Goal: Task Accomplishment & Management: Manage account settings

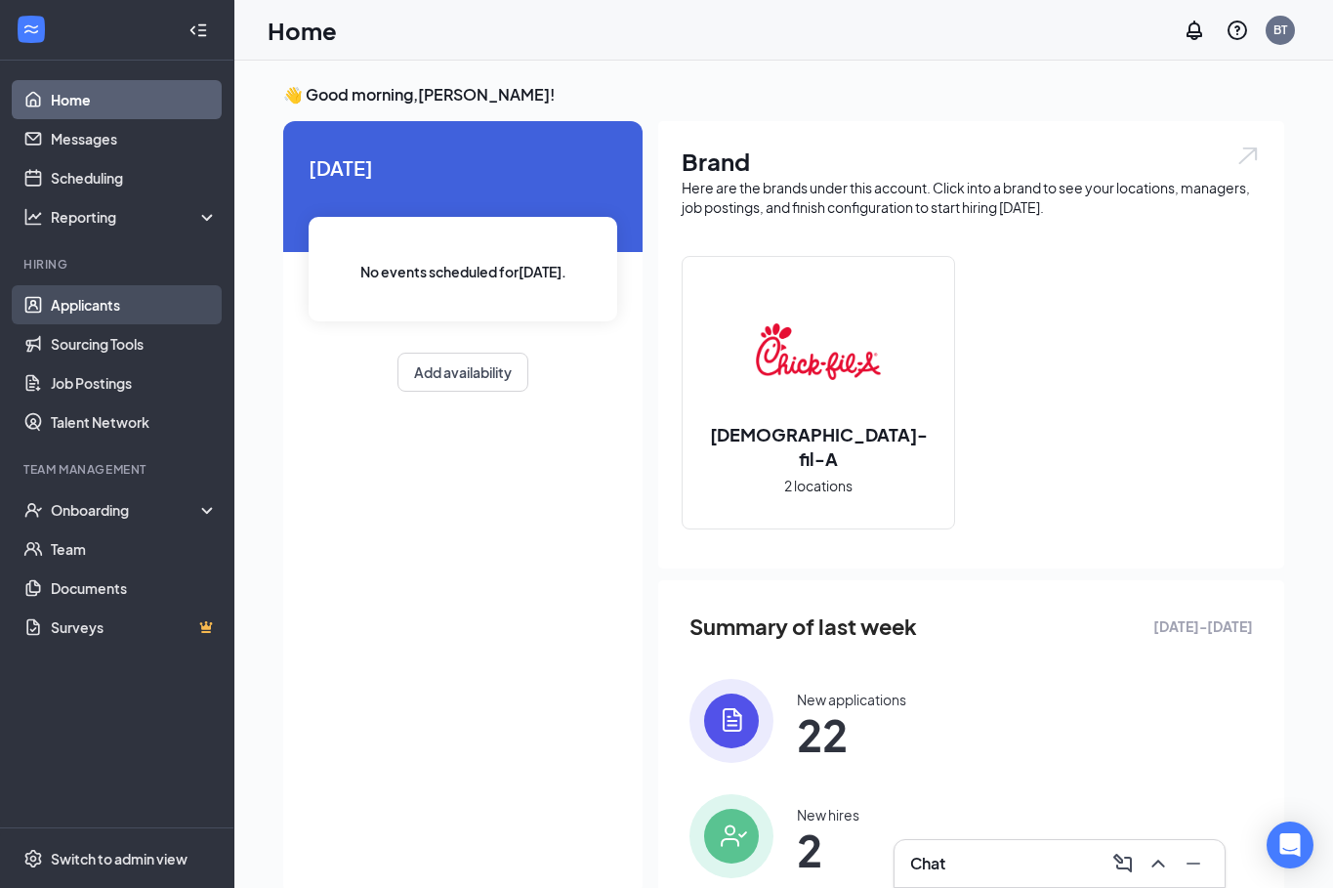
click at [108, 304] on link "Applicants" at bounding box center [134, 304] width 167 height 39
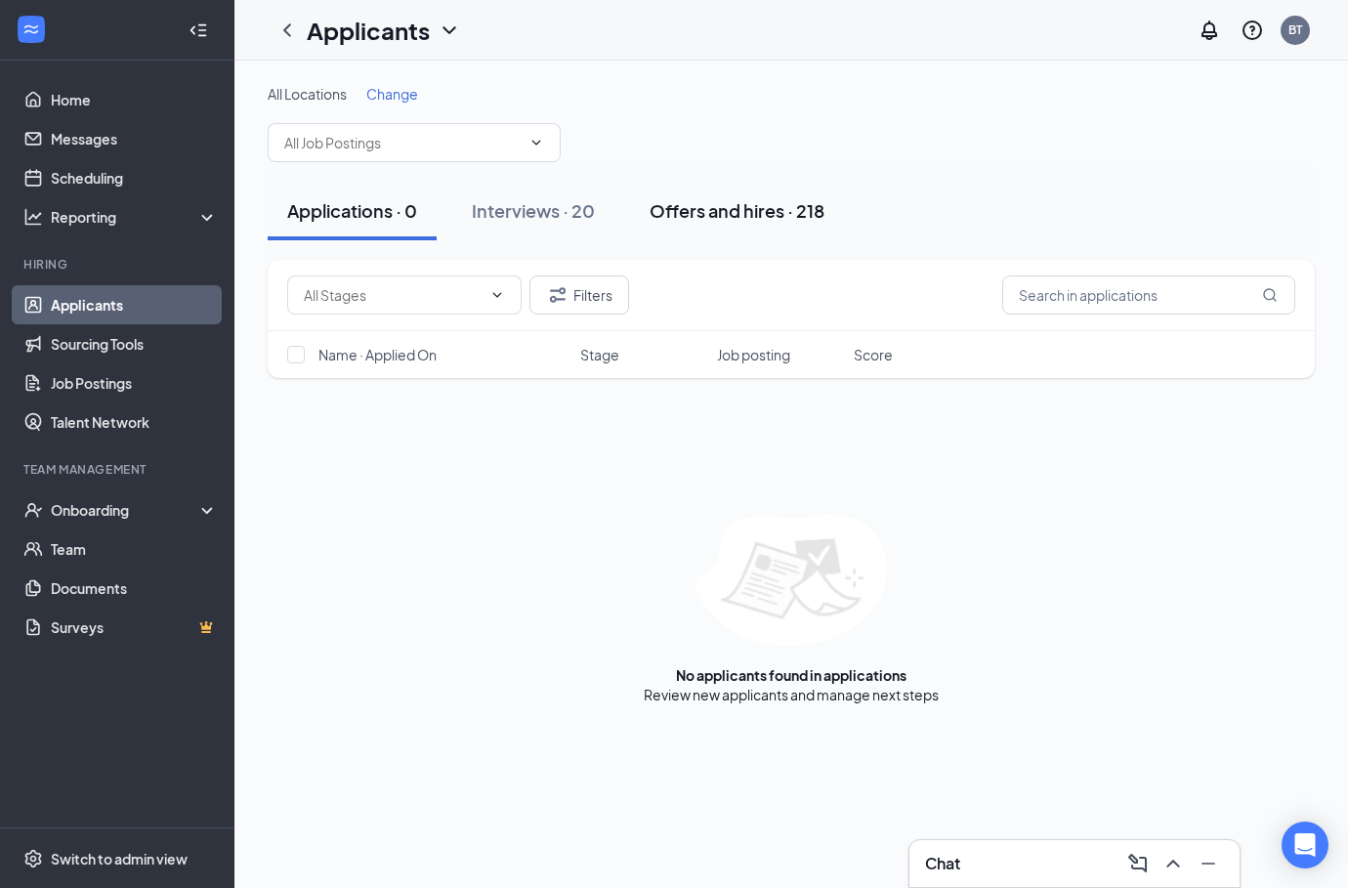
click at [689, 217] on div "Offers and hires · 218" at bounding box center [737, 210] width 175 height 24
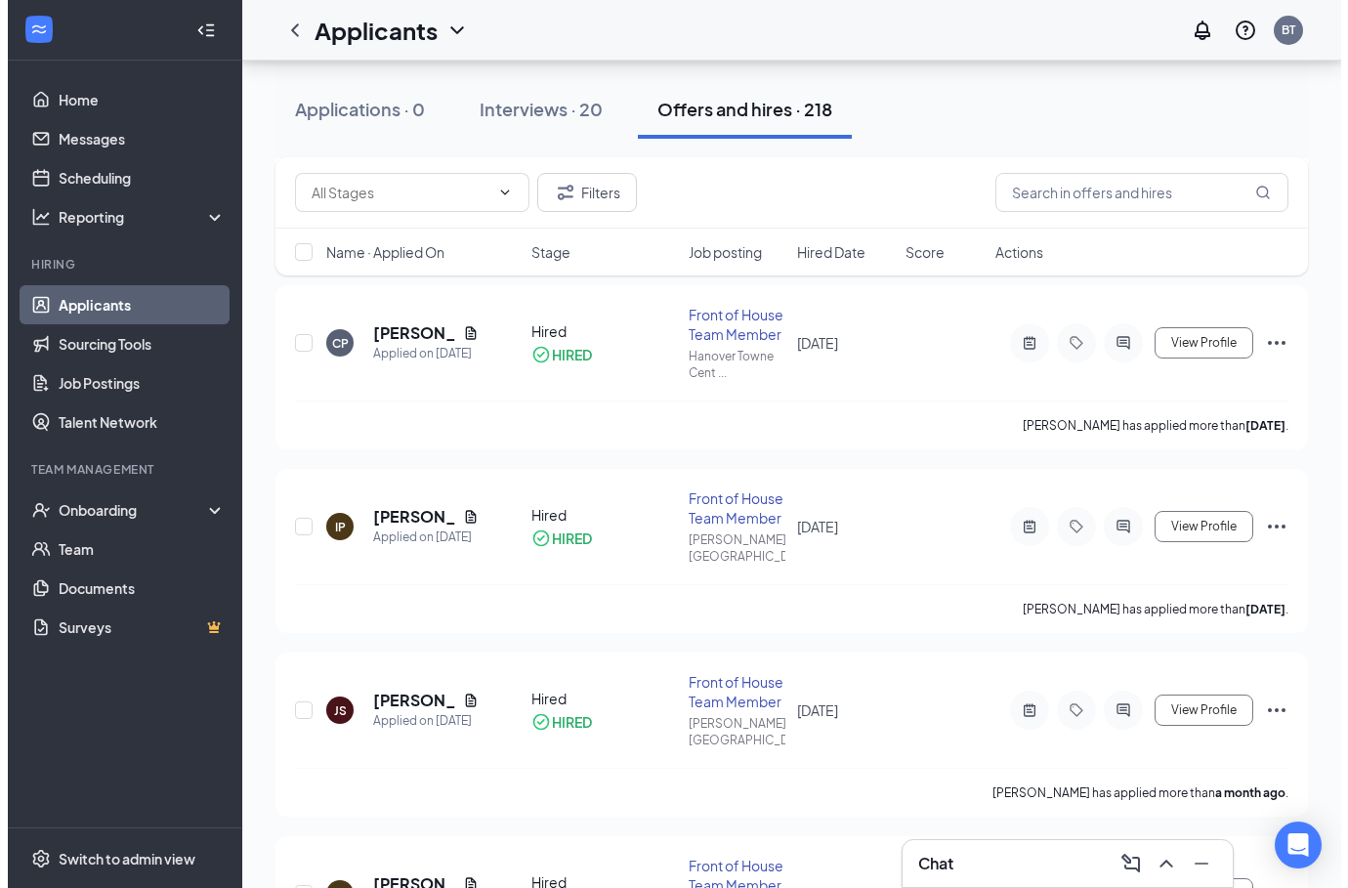
scroll to position [1056, 0]
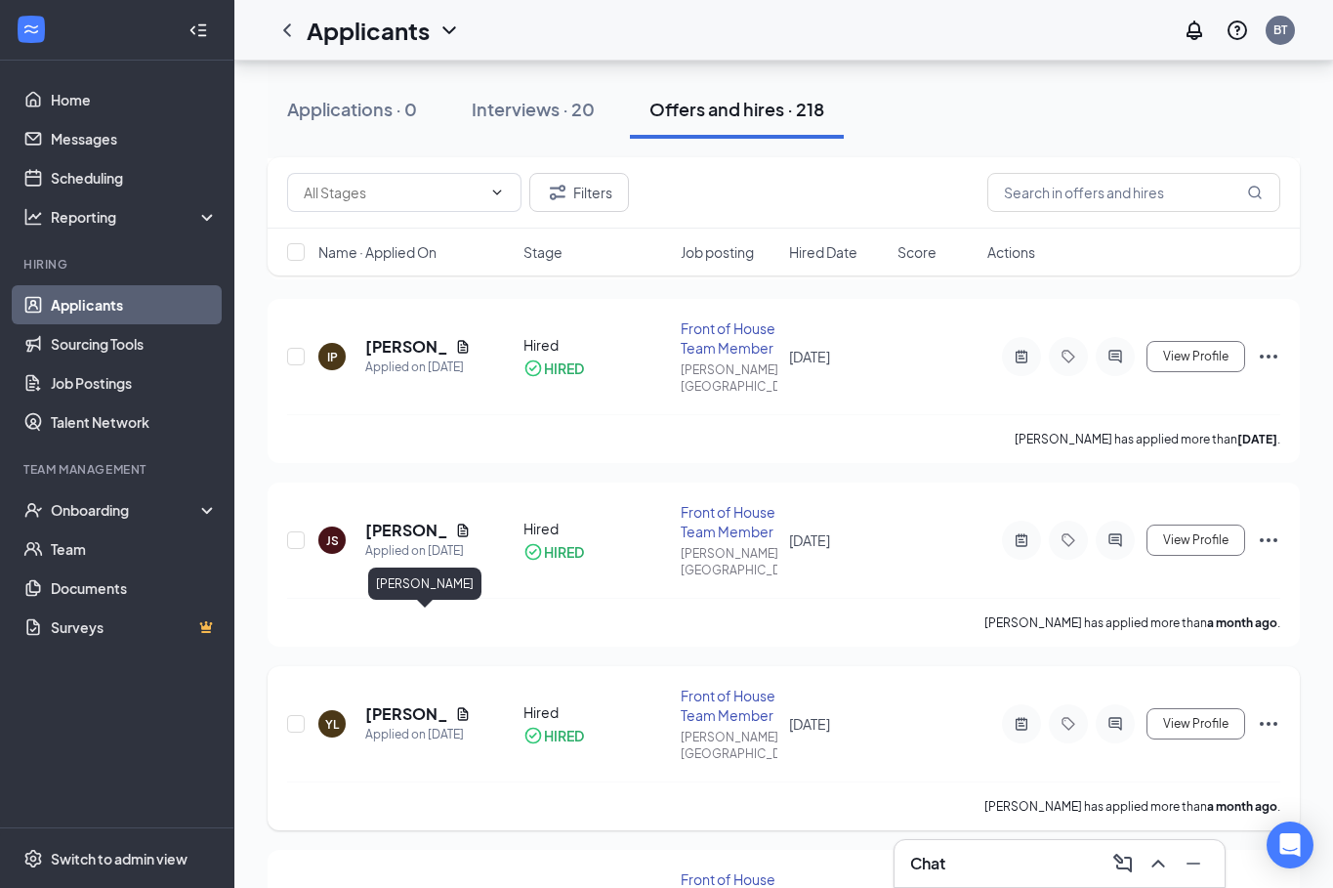
click at [413, 703] on h5 "[PERSON_NAME]" at bounding box center [406, 713] width 82 height 21
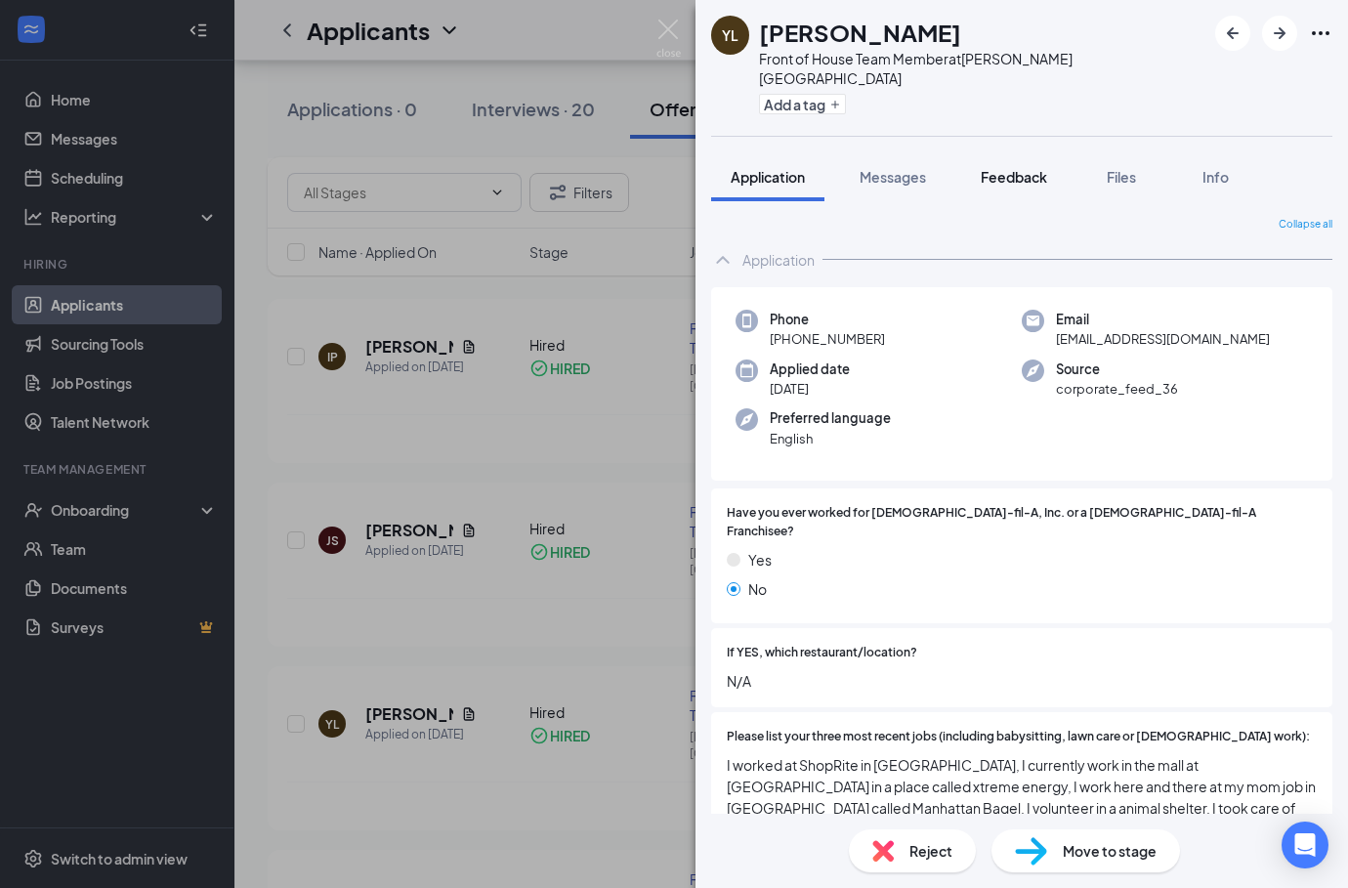
click at [1004, 168] on span "Feedback" at bounding box center [1014, 177] width 66 height 18
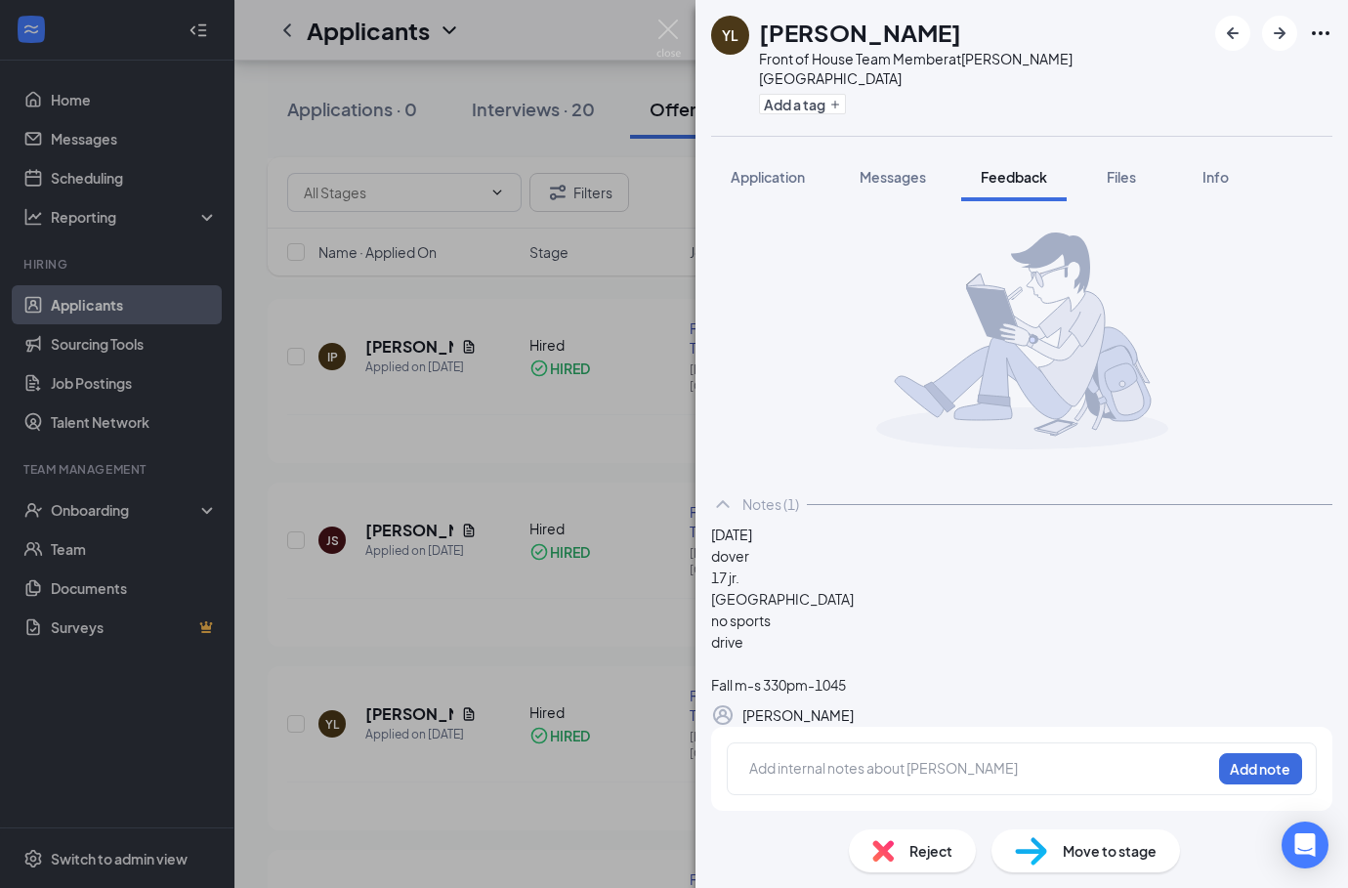
scroll to position [58, 0]
click at [398, 460] on div "YL [PERSON_NAME] Front of House Team Member at [PERSON_NAME][GEOGRAPHIC_DATA] A…" at bounding box center [674, 444] width 1348 height 888
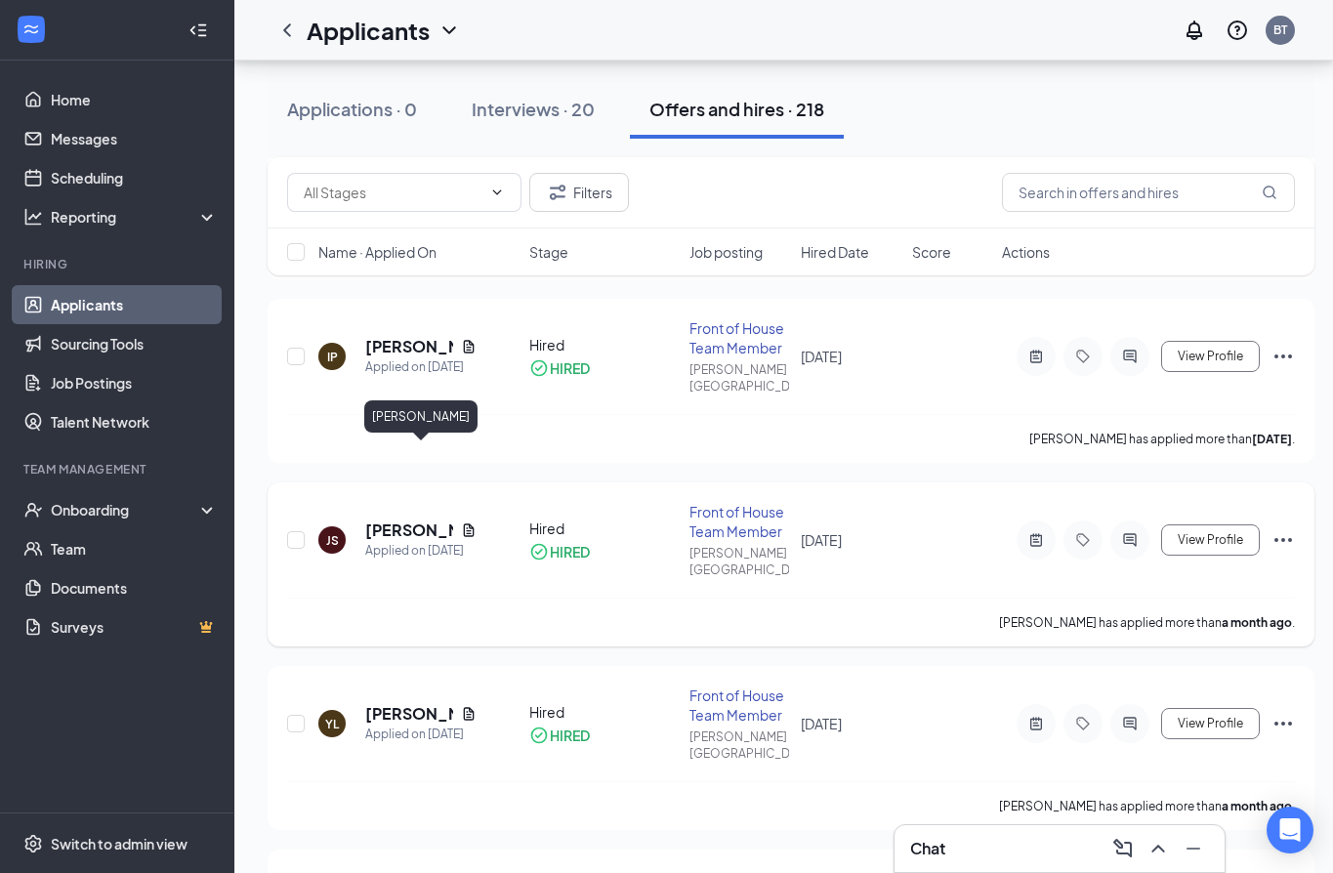
click at [390, 520] on h5 "[PERSON_NAME]" at bounding box center [409, 530] width 88 height 21
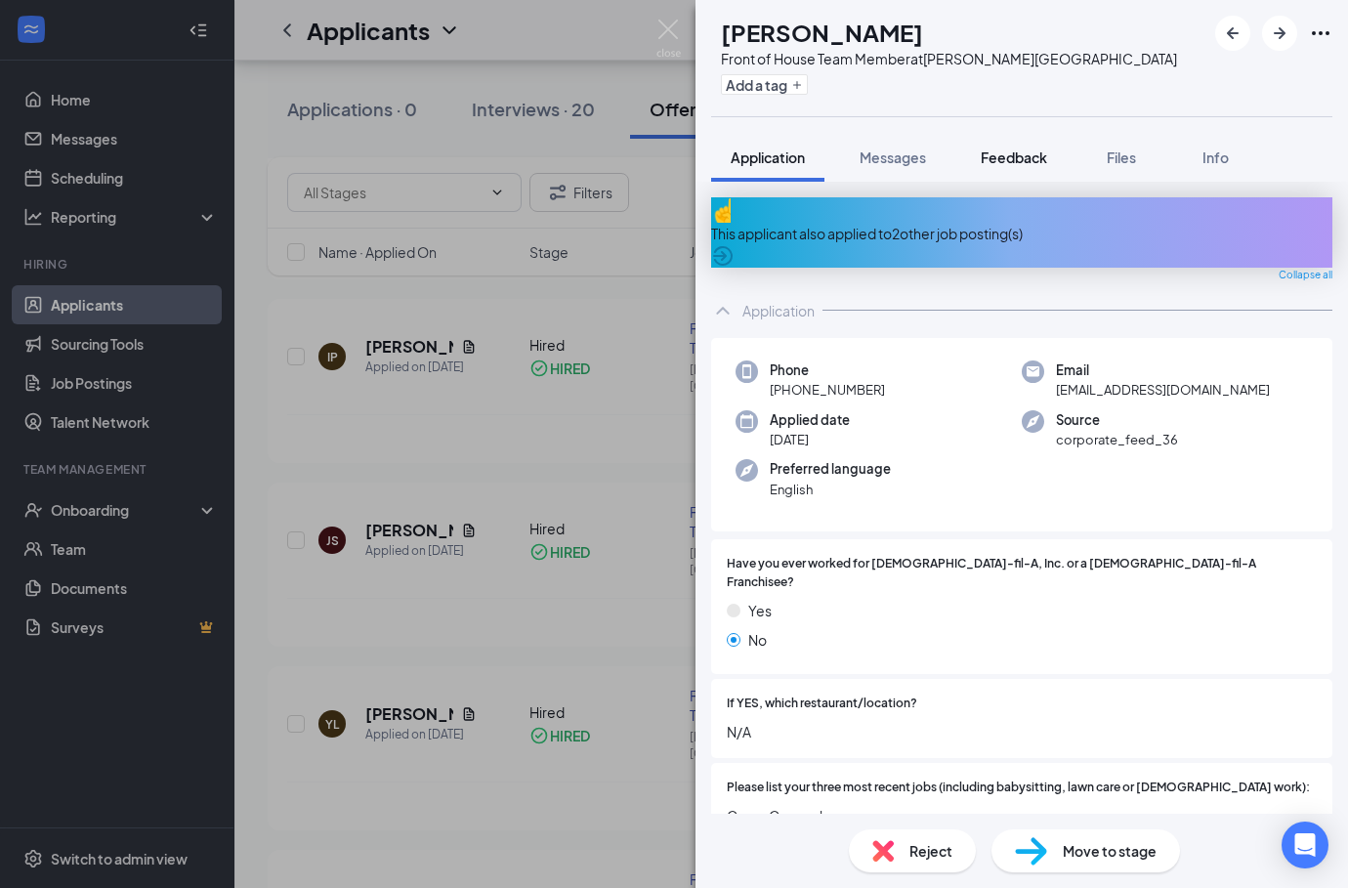
click at [988, 162] on span "Feedback" at bounding box center [1014, 157] width 66 height 18
